Goal: Task Accomplishment & Management: Use online tool/utility

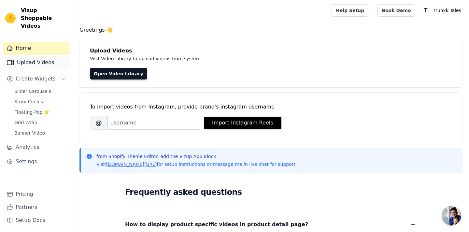
click at [44, 60] on link "Upload Videos" at bounding box center [36, 62] width 67 height 13
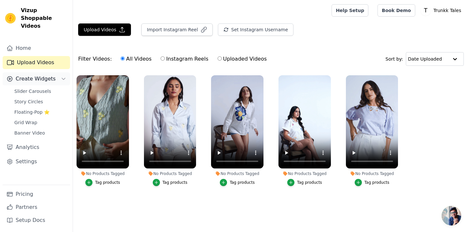
click at [32, 75] on span "Create Widgets" at bounding box center [36, 79] width 40 height 8
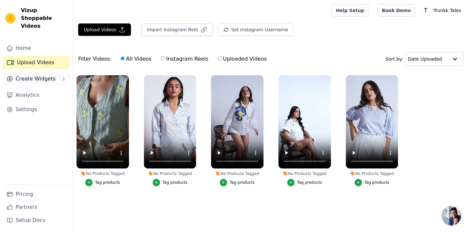
click at [32, 75] on span "Create Widgets" at bounding box center [36, 79] width 40 height 8
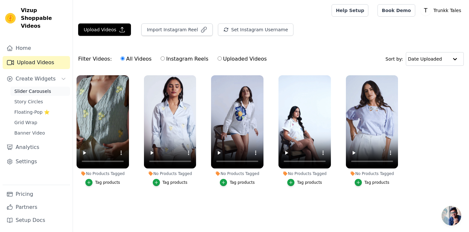
click at [32, 88] on span "Slider Carousels" at bounding box center [32, 91] width 37 height 7
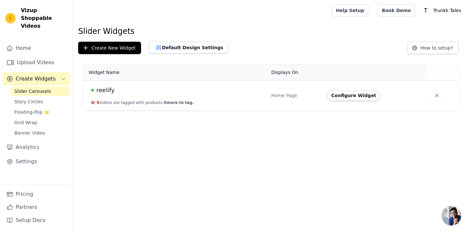
click at [209, 86] on div "reelify" at bounding box center [177, 90] width 172 height 9
click at [110, 90] on span "reelify" at bounding box center [105, 90] width 18 height 9
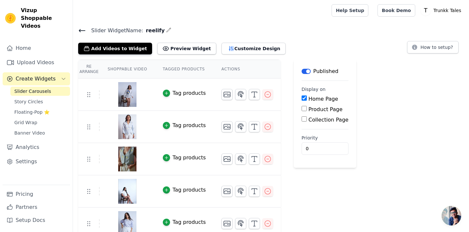
scroll to position [7, 0]
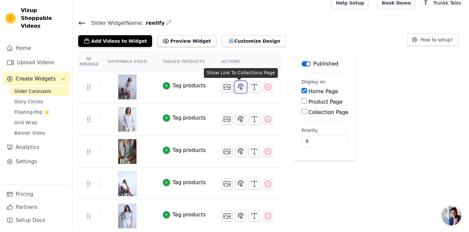
click at [238, 85] on icon "button" at bounding box center [241, 87] width 6 height 6
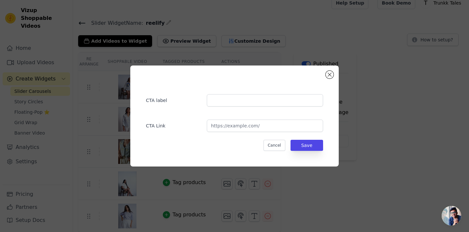
scroll to position [0, 0]
click at [242, 100] on input "text" at bounding box center [265, 100] width 116 height 12
click at [330, 72] on button "Close modal" at bounding box center [330, 75] width 8 height 8
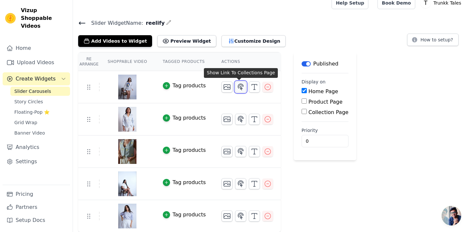
click at [239, 85] on icon "button" at bounding box center [241, 87] width 8 height 8
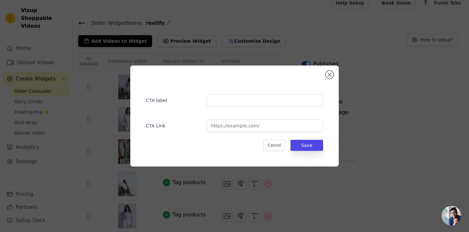
scroll to position [0, 0]
click at [230, 100] on input "text" at bounding box center [265, 100] width 116 height 12
click at [331, 78] on button "Close modal" at bounding box center [330, 75] width 8 height 8
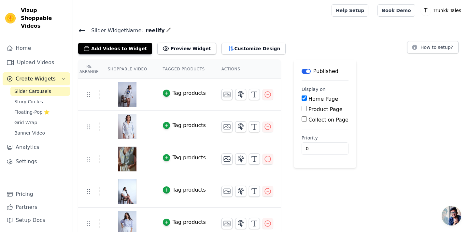
scroll to position [7, 0]
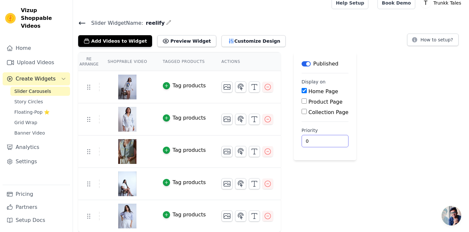
click at [327, 140] on input "0" at bounding box center [324, 141] width 47 height 12
click at [88, 85] on icon at bounding box center [89, 87] width 8 height 8
click at [254, 41] on button "Customize Design" at bounding box center [253, 41] width 64 height 12
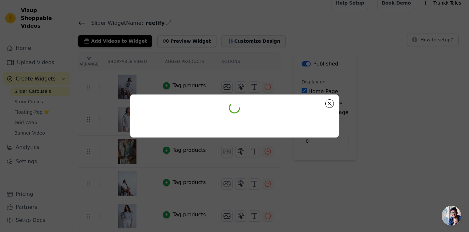
scroll to position [0, 0]
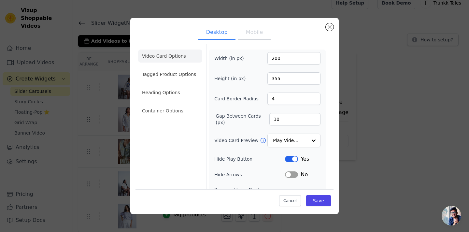
click at [254, 41] on ul "Desktop Mobile" at bounding box center [234, 33] width 198 height 20
click at [251, 30] on button "Mobile" at bounding box center [254, 33] width 33 height 14
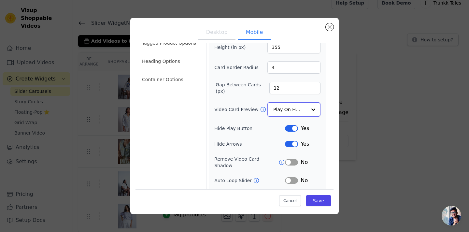
click at [287, 113] on input "Video Card Preview" at bounding box center [290, 109] width 34 height 13
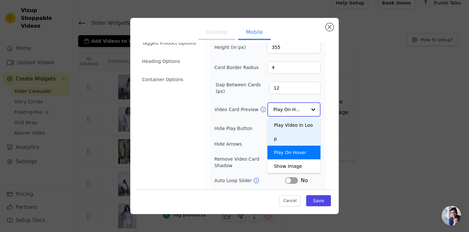
click at [293, 130] on div "Play Video In Loop" at bounding box center [293, 131] width 53 height 27
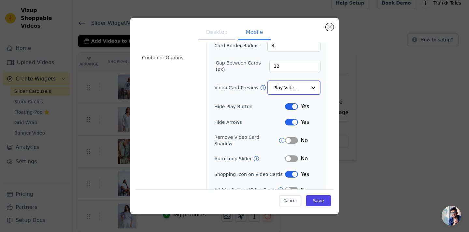
scroll to position [73, 0]
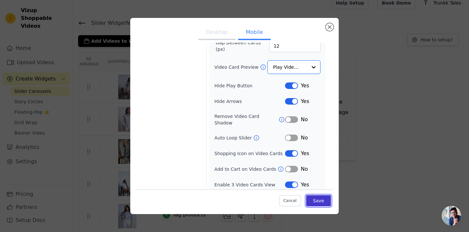
click at [319, 196] on button "Save" at bounding box center [318, 200] width 25 height 11
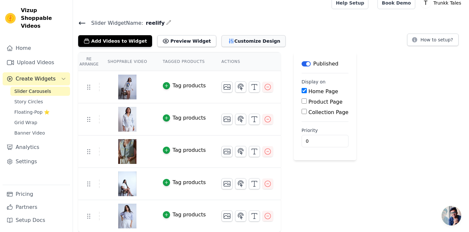
click at [231, 40] on button "Customize Design" at bounding box center [253, 41] width 64 height 12
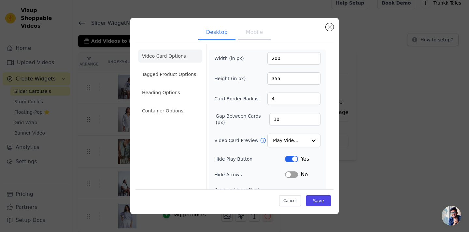
scroll to position [0, 0]
click at [295, 142] on input "Video Card Preview" at bounding box center [290, 140] width 34 height 13
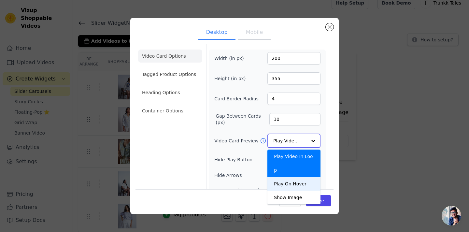
scroll to position [2, 0]
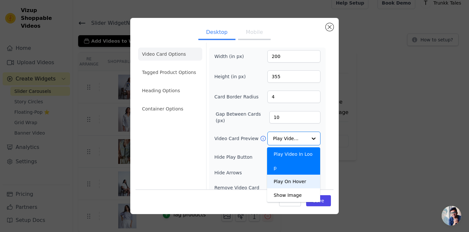
click at [401, 192] on div "Desktop Mobile Video Card Options Tagged Product Options Heading Options Contai…" at bounding box center [234, 115] width 448 height 217
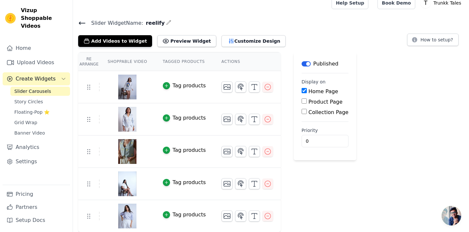
scroll to position [0, 0]
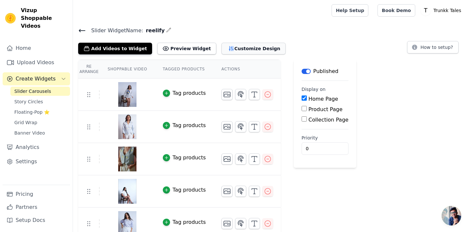
click at [232, 47] on button "Customize Design" at bounding box center [253, 49] width 64 height 12
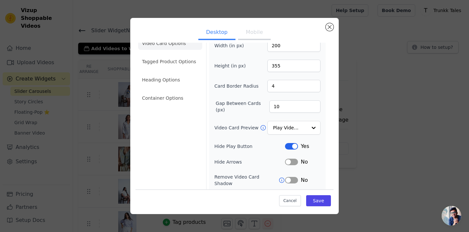
scroll to position [6, 0]
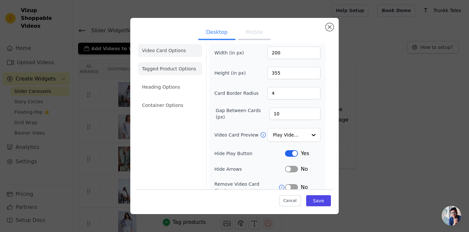
click at [176, 63] on li "Tagged Product Options" at bounding box center [170, 68] width 64 height 13
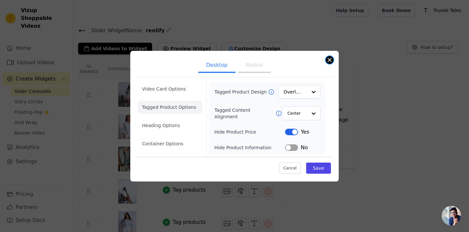
click at [328, 60] on button "Close modal" at bounding box center [330, 60] width 8 height 8
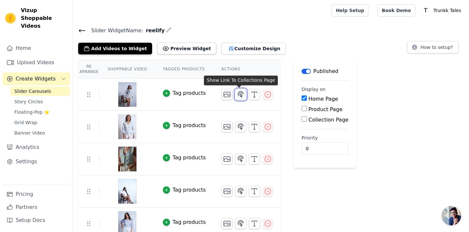
click at [243, 93] on button "button" at bounding box center [240, 94] width 11 height 11
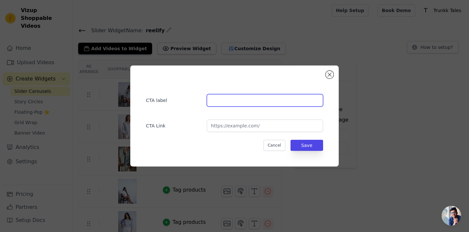
click at [229, 99] on input "text" at bounding box center [265, 100] width 116 height 12
click at [328, 75] on button "Close modal" at bounding box center [330, 75] width 8 height 8
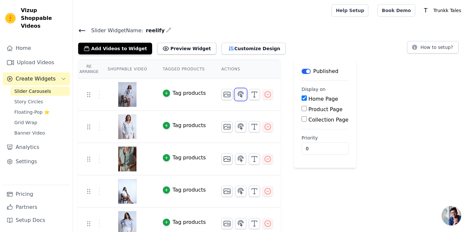
click at [241, 93] on icon "button" at bounding box center [241, 94] width 8 height 8
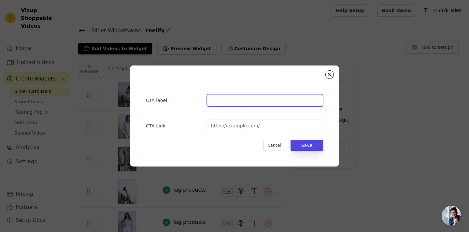
click at [241, 101] on input "text" at bounding box center [265, 100] width 116 height 12
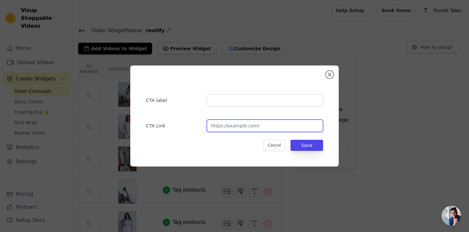
click at [235, 126] on input "url" at bounding box center [265, 125] width 116 height 12
click at [330, 76] on button "Close modal" at bounding box center [330, 75] width 8 height 8
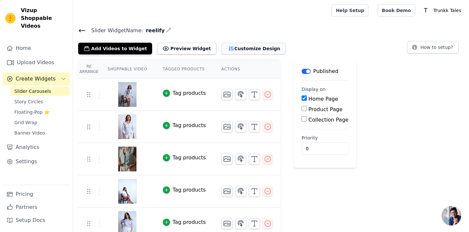
click at [228, 45] on icon "button" at bounding box center [231, 48] width 7 height 7
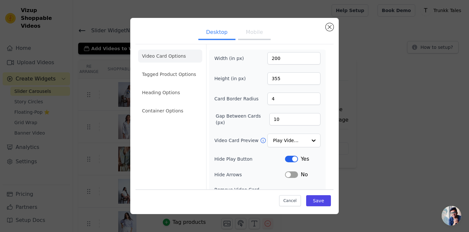
scroll to position [57, 0]
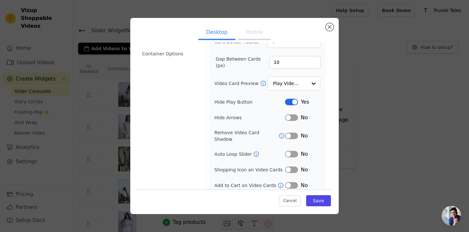
click at [288, 207] on div "Cancel Save" at bounding box center [234, 199] width 198 height 20
click at [257, 32] on button "Mobile" at bounding box center [254, 33] width 33 height 14
click at [298, 166] on button "Label" at bounding box center [291, 169] width 13 height 7
click at [324, 202] on button "Save" at bounding box center [318, 200] width 25 height 11
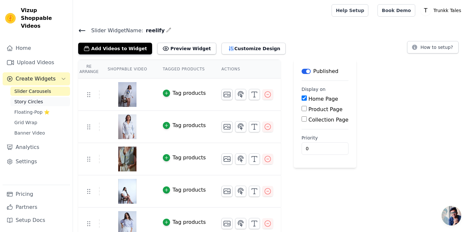
click at [50, 97] on link "Story Circles" at bounding box center [40, 101] width 60 height 9
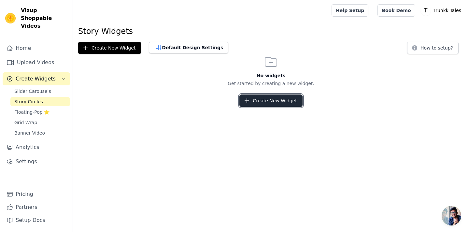
click at [268, 99] on button "Create New Widget" at bounding box center [270, 100] width 63 height 12
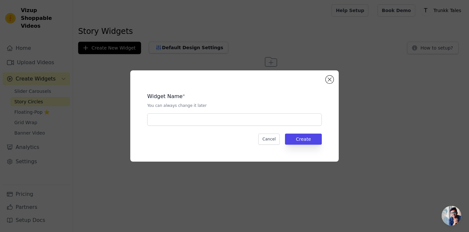
click at [325, 82] on div "Widget Name * You can always change it later Cancel Create" at bounding box center [235, 116] width 188 height 70
click at [330, 80] on button "Close modal" at bounding box center [330, 80] width 8 height 8
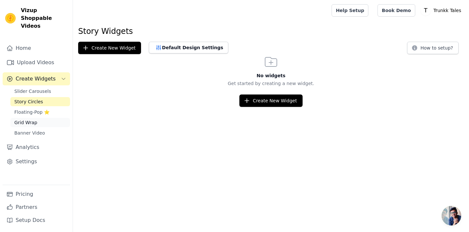
click at [35, 119] on span "Grid Wrap" at bounding box center [25, 122] width 23 height 7
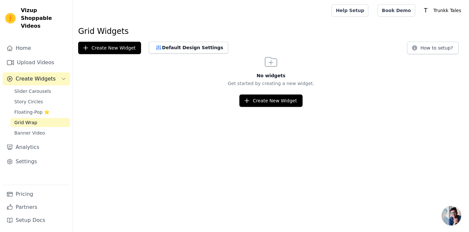
click at [35, 119] on span "Grid Wrap" at bounding box center [25, 122] width 23 height 7
click at [35, 129] on link "Banner Video" at bounding box center [40, 132] width 60 height 9
